Goal: Task Accomplishment & Management: Use online tool/utility

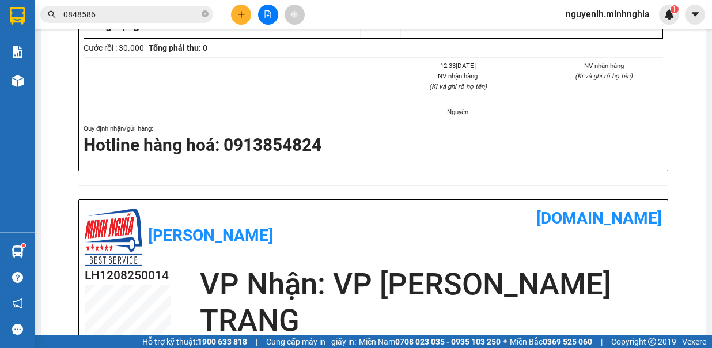
click at [250, 16] on button at bounding box center [241, 15] width 20 height 20
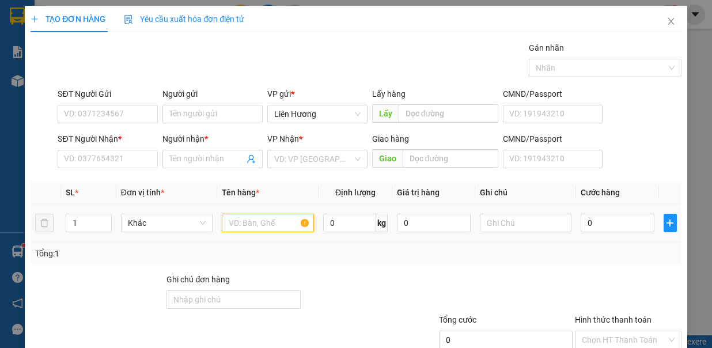
click at [242, 222] on input "text" at bounding box center [268, 223] width 92 height 18
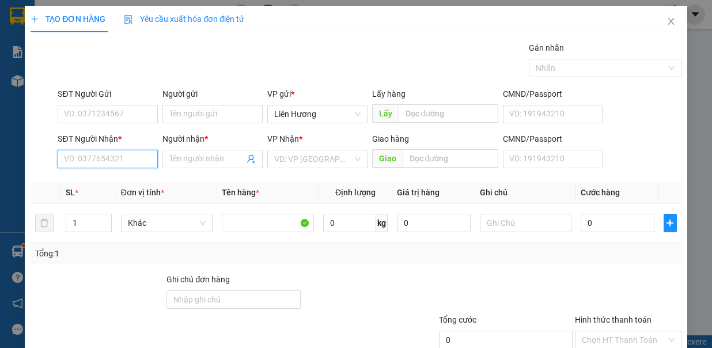
click at [127, 156] on input "SĐT Người Nhận *" at bounding box center [108, 159] width 100 height 18
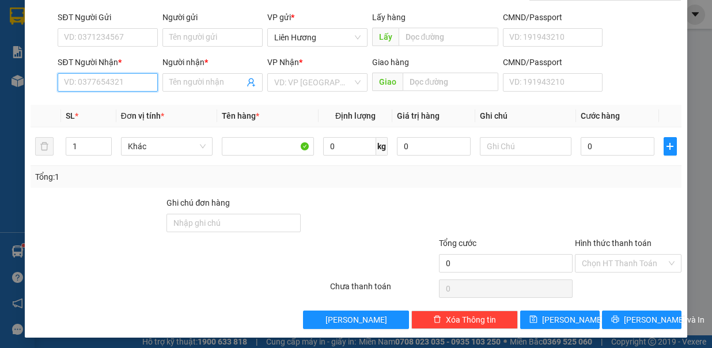
click at [83, 81] on input "SĐT Người Nhận *" at bounding box center [108, 82] width 100 height 18
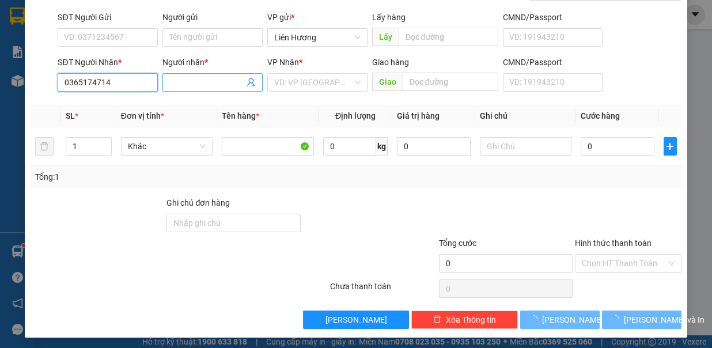
type input "0365174714"
click at [217, 81] on input "Người nhận *" at bounding box center [206, 82] width 75 height 13
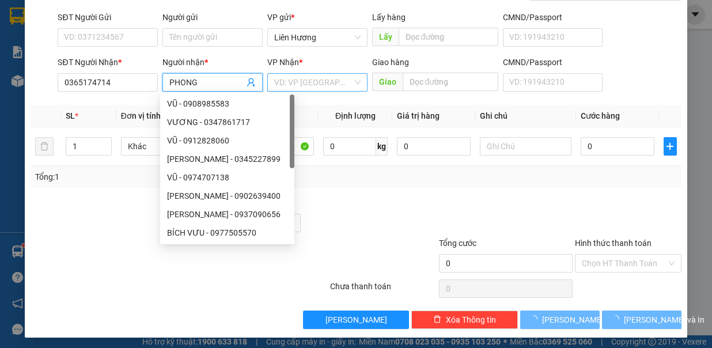
type input "PHONG"
click at [312, 85] on input "search" at bounding box center [313, 82] width 78 height 17
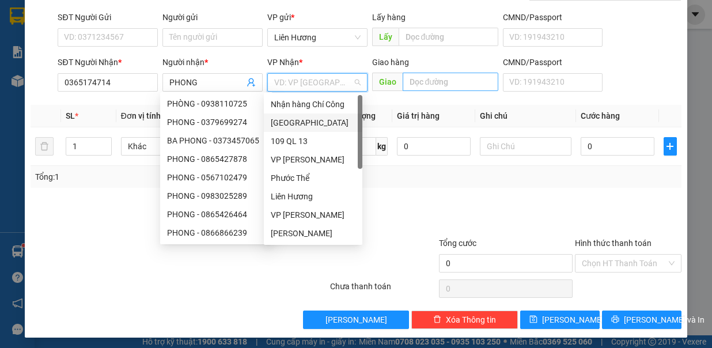
drag, startPoint x: 300, startPoint y: 125, endPoint x: 399, endPoint y: 80, distance: 108.6
click at [300, 125] on div "[GEOGRAPHIC_DATA]" at bounding box center [313, 122] width 85 height 13
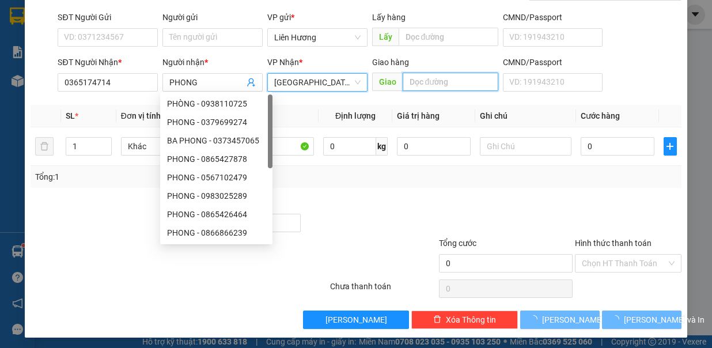
click at [406, 80] on input "text" at bounding box center [451, 82] width 96 height 18
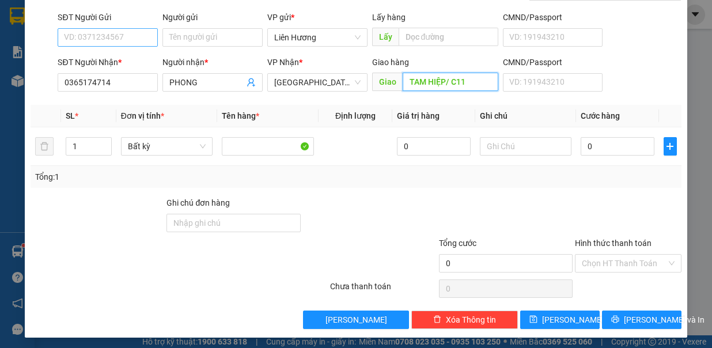
type input "TAM HIỆP/ C11"
click at [98, 37] on input "SĐT Người Gửi" at bounding box center [108, 37] width 100 height 18
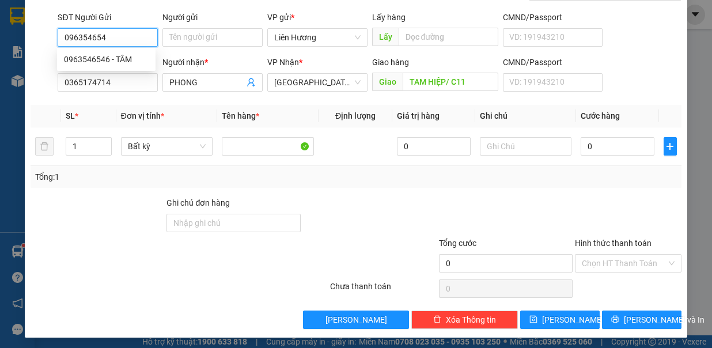
type input "0963546546"
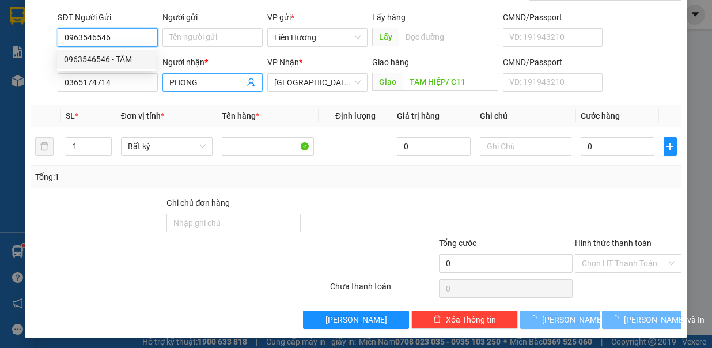
click at [122, 58] on div "0963546546 - TÂM" at bounding box center [106, 59] width 85 height 13
type input "TÂM"
type input "0963546546"
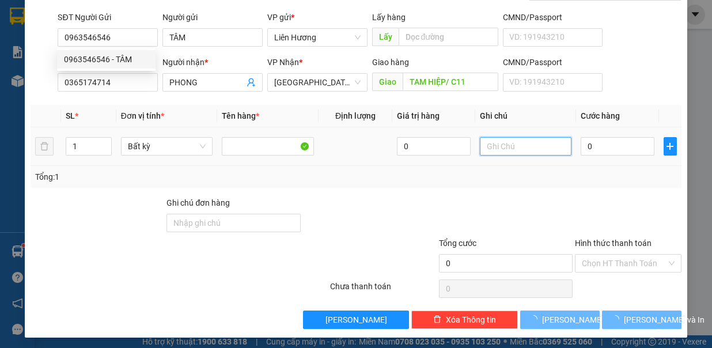
click at [491, 144] on input "text" at bounding box center [526, 146] width 92 height 18
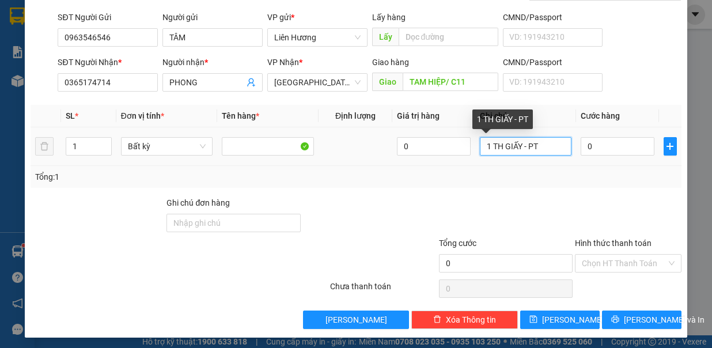
type input "1 TH GIẤY - PT"
type input "6"
type input "60"
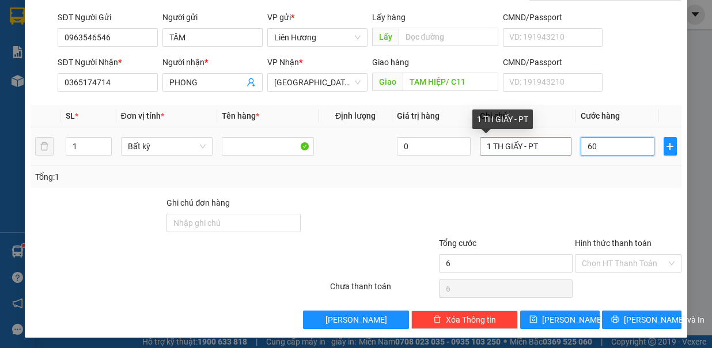
type input "60"
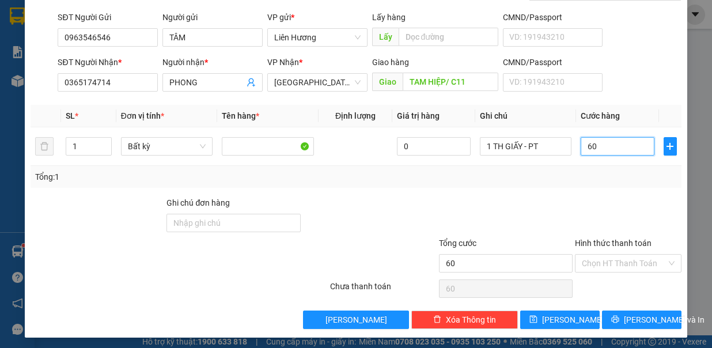
type input "60.000"
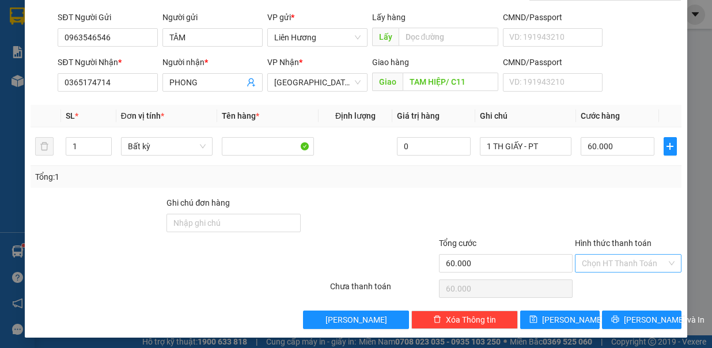
click at [597, 258] on input "Hình thức thanh toán" at bounding box center [624, 263] width 85 height 17
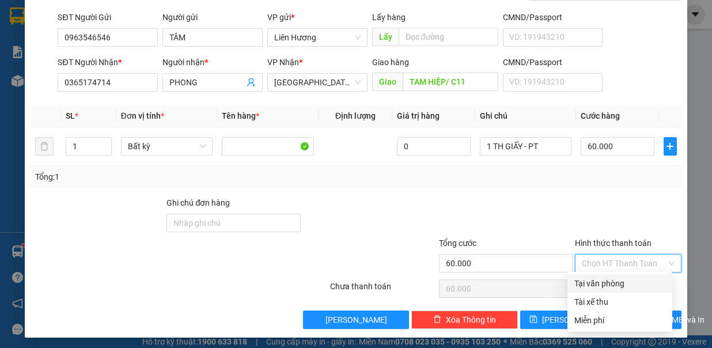
click at [595, 279] on div "Tại văn phòng" at bounding box center [620, 283] width 91 height 13
type input "0"
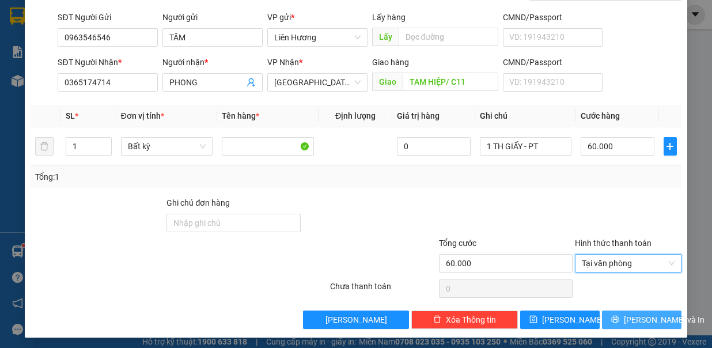
click at [617, 321] on span "printer" at bounding box center [616, 319] width 8 height 9
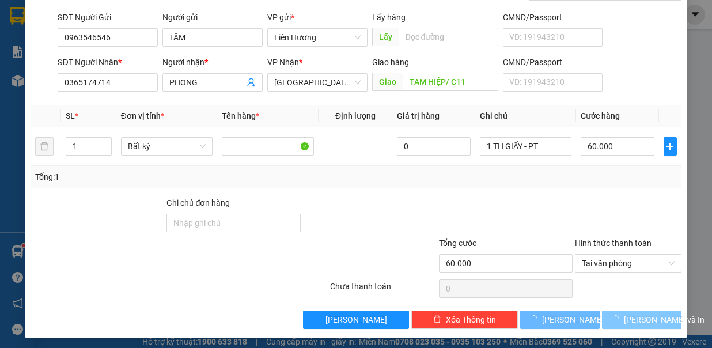
scroll to position [0, 0]
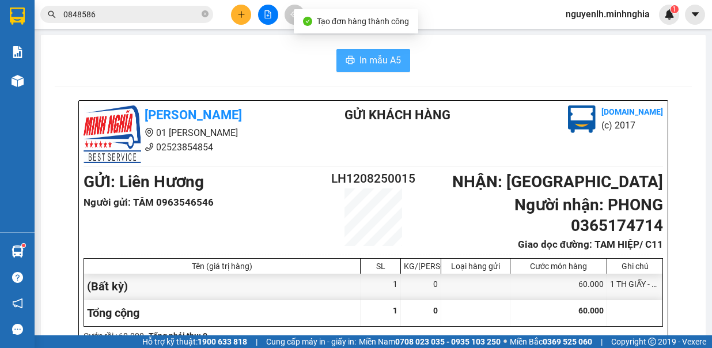
click at [373, 63] on span "In mẫu A5" at bounding box center [381, 60] width 42 height 14
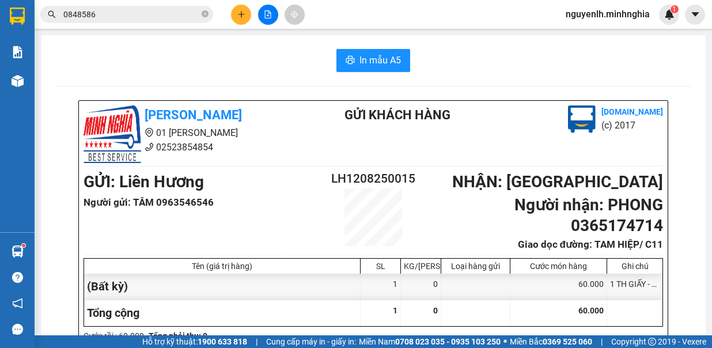
click at [115, 18] on input "0848586" at bounding box center [131, 14] width 136 height 13
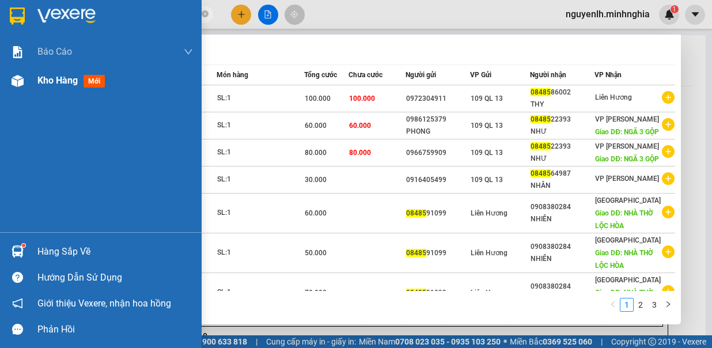
type input "08485"
click at [47, 76] on span "Kho hàng" at bounding box center [57, 80] width 40 height 11
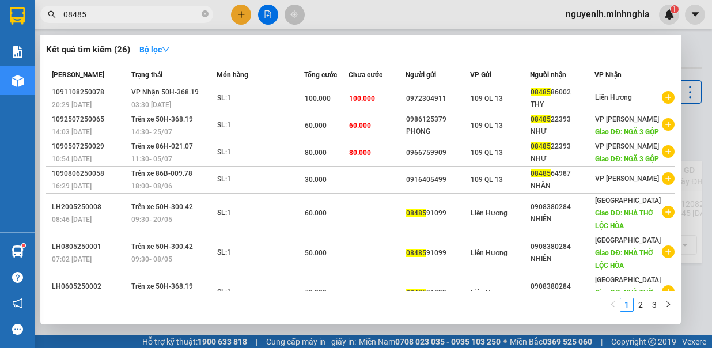
click at [209, 17] on span "08485" at bounding box center [126, 14] width 173 height 17
click at [205, 16] on icon "close-circle" at bounding box center [205, 13] width 7 height 7
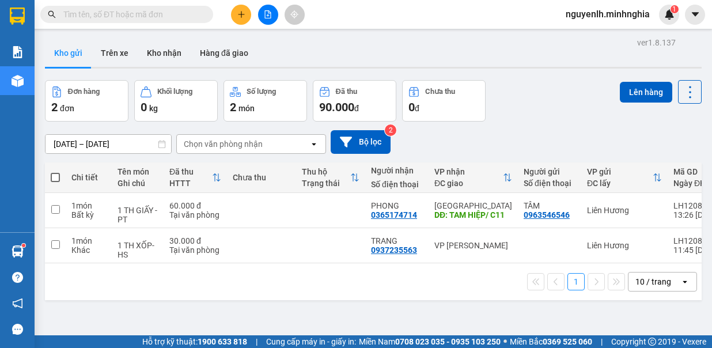
click at [55, 177] on span at bounding box center [55, 177] width 9 height 9
click at [55, 172] on input "checkbox" at bounding box center [55, 172] width 0 height 0
checkbox input "true"
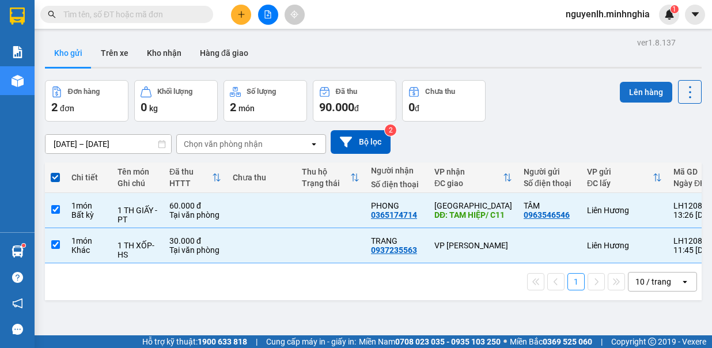
click at [635, 94] on button "Lên hàng" at bounding box center [646, 92] width 52 height 21
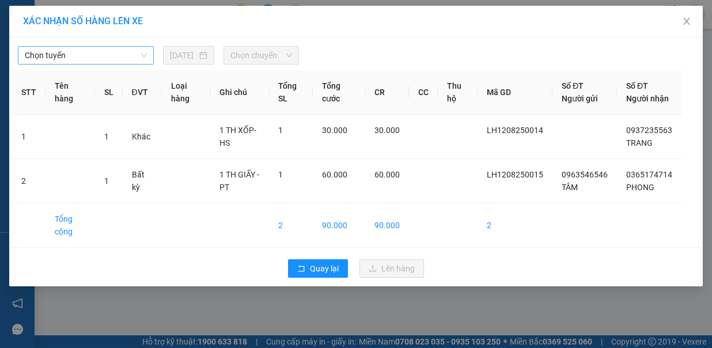
click at [90, 48] on span "Chọn tuyến" at bounding box center [86, 55] width 122 height 17
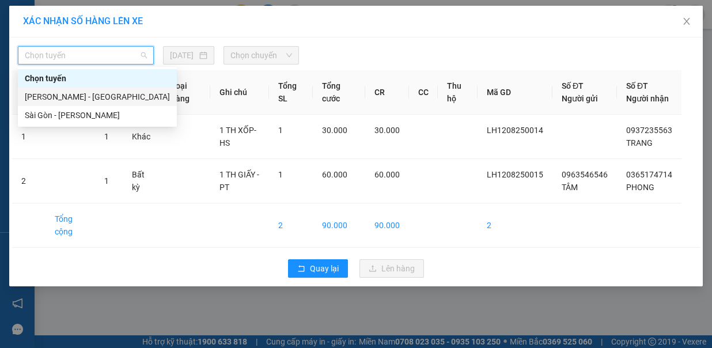
click at [70, 95] on div "[PERSON_NAME] - [GEOGRAPHIC_DATA]" at bounding box center [97, 96] width 145 height 13
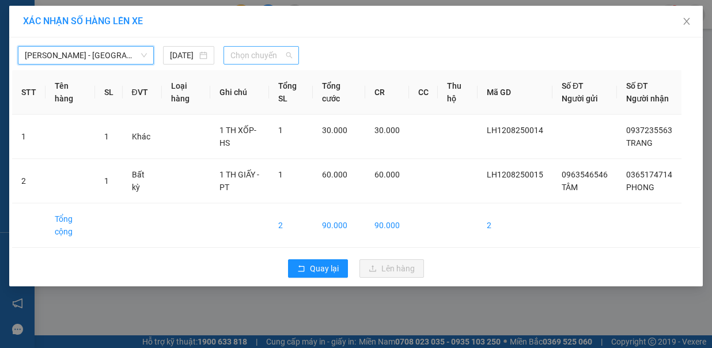
click at [246, 56] on span "Chọn chuyến" at bounding box center [262, 55] width 62 height 17
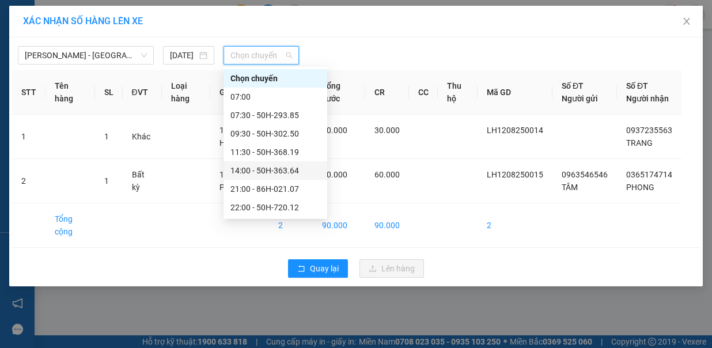
click at [284, 169] on div "14:00 - 50H-363.64" at bounding box center [276, 170] width 90 height 13
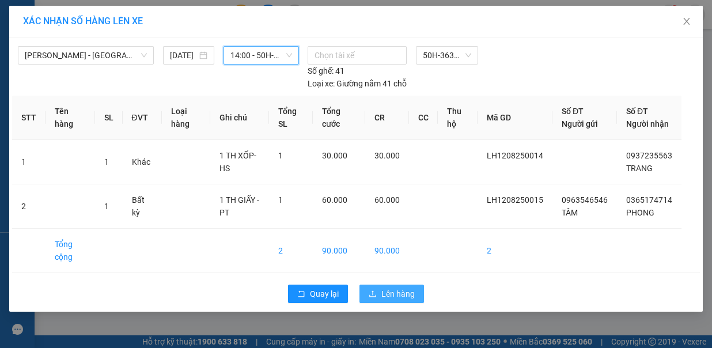
click at [381, 285] on button "Lên hàng" at bounding box center [392, 294] width 65 height 18
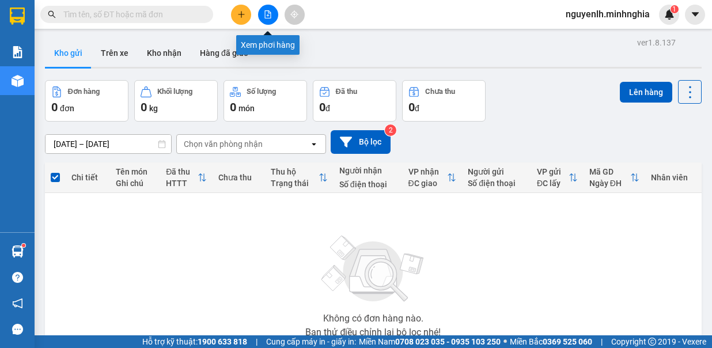
click at [269, 17] on icon "file-add" at bounding box center [268, 14] width 8 height 8
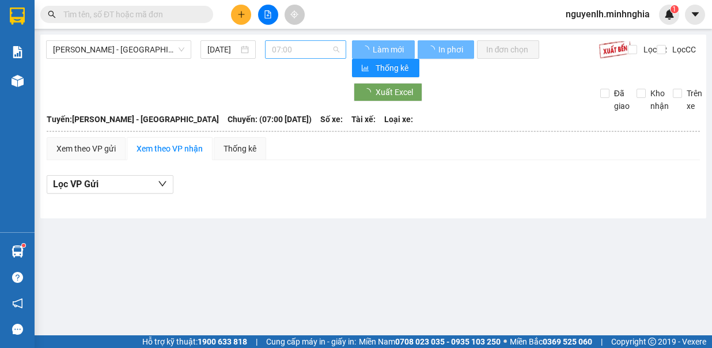
click at [308, 48] on span "07:00" at bounding box center [305, 49] width 67 height 17
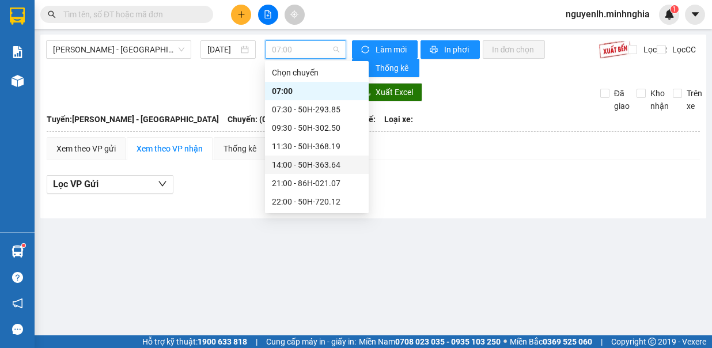
click at [339, 168] on div "14:00 - 50H-363.64" at bounding box center [317, 165] width 90 height 13
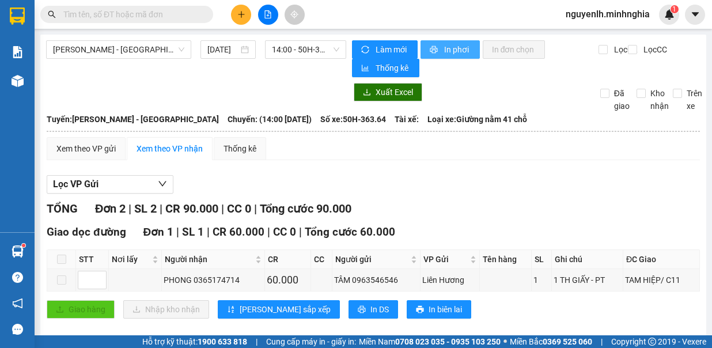
click at [451, 51] on span "In phơi" at bounding box center [457, 49] width 27 height 13
